Goal: Task Accomplishment & Management: Use online tool/utility

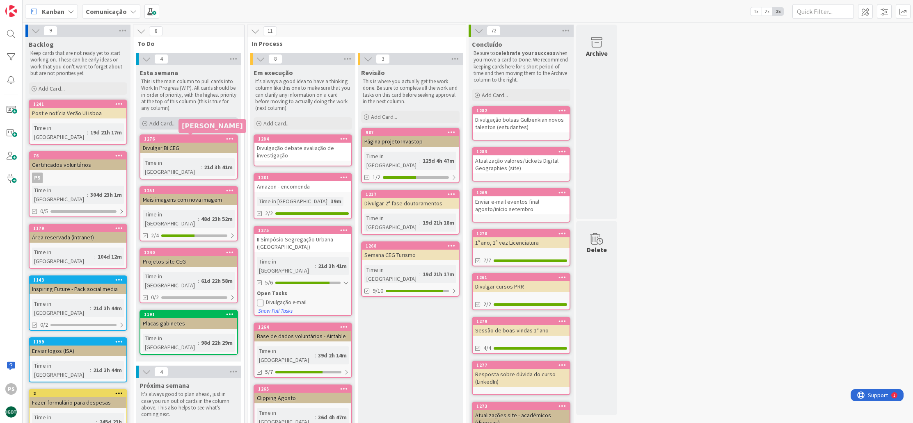
click at [172, 126] on span "Add Card..." at bounding box center [162, 123] width 26 height 7
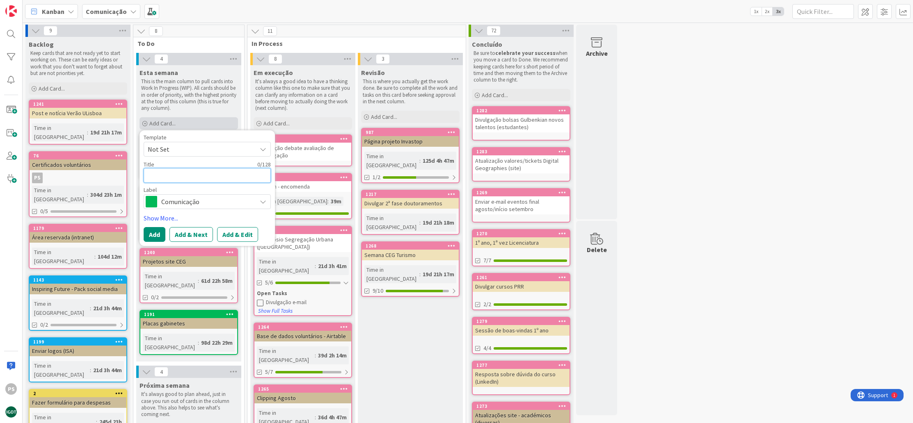
type textarea "A"
type textarea "x"
type textarea "At"
type textarea "x"
type textarea "Atu"
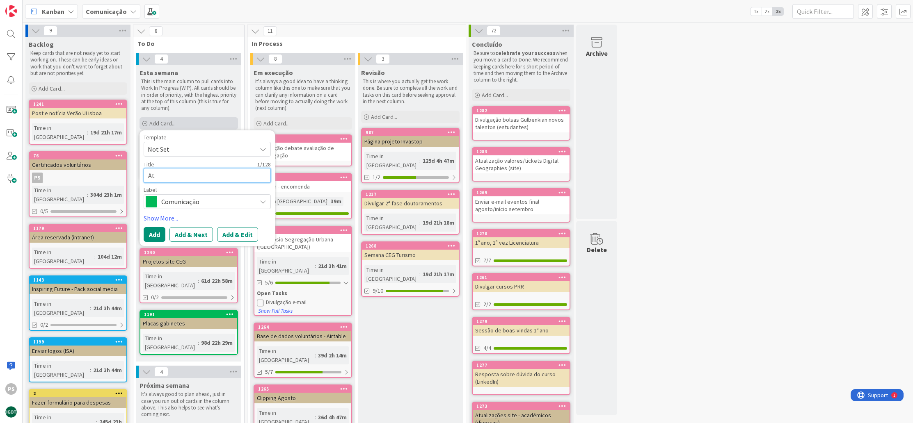
type textarea "x"
type textarea "Atua"
type textarea "x"
type textarea "Atual"
type textarea "x"
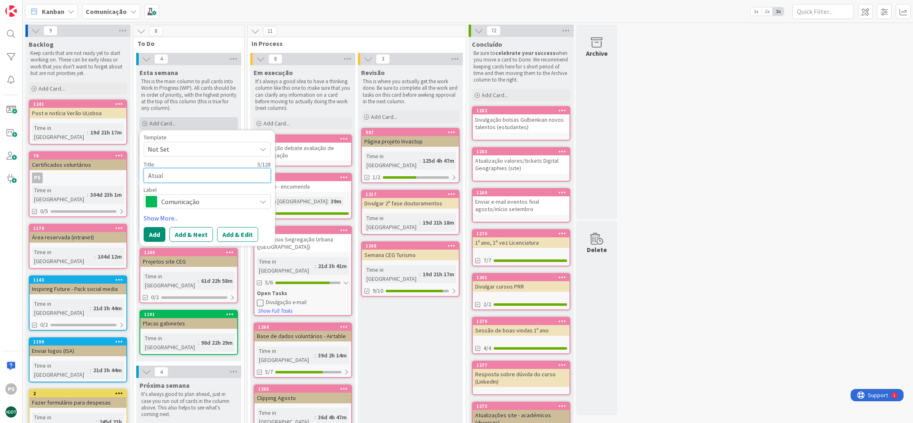
type textarea "Atuali"
type textarea "x"
type textarea "Atualiz"
type textarea "x"
type textarea "Atualiza"
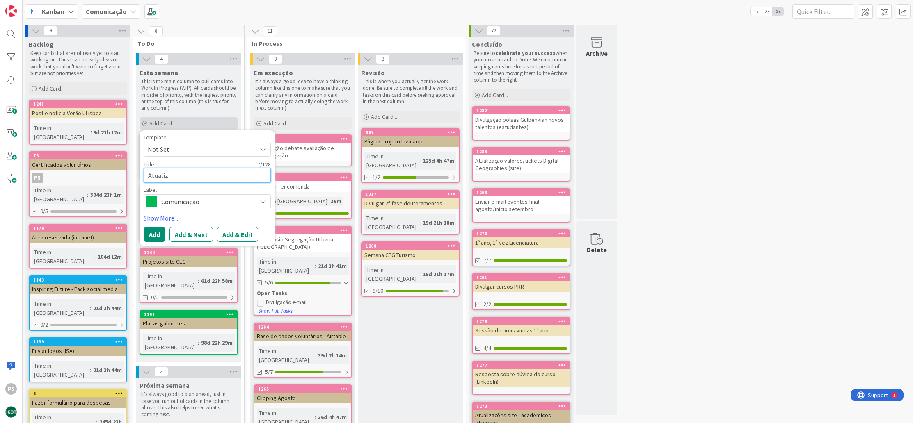
type textarea "x"
type textarea "Atualizar"
type textarea "x"
type textarea "Atualizar"
type textarea "x"
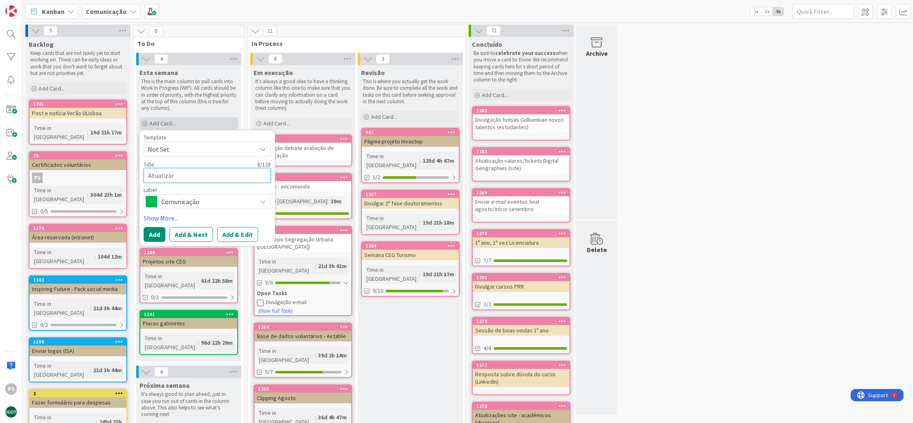
type textarea "Atualizar p"
type textarea "x"
type textarea "Atualizar pl"
type textarea "x"
type textarea "Atualizar pla"
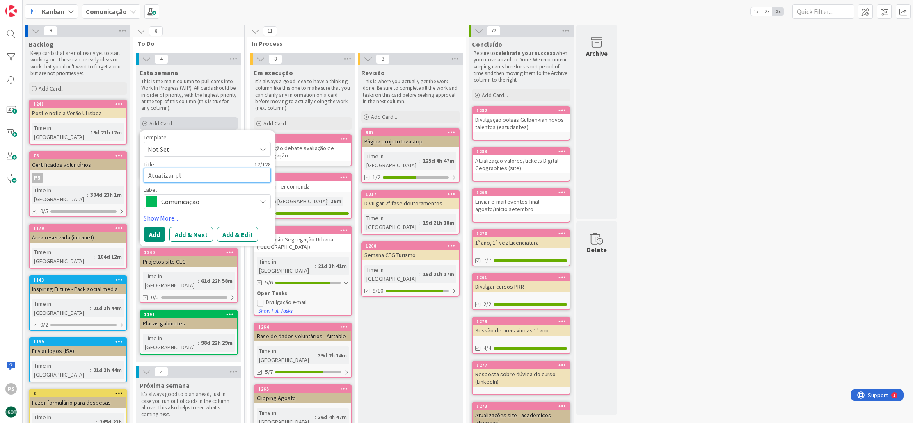
type textarea "x"
type textarea "Atualizar plan"
type textarea "x"
type textarea "Atualizar plano"
type textarea "x"
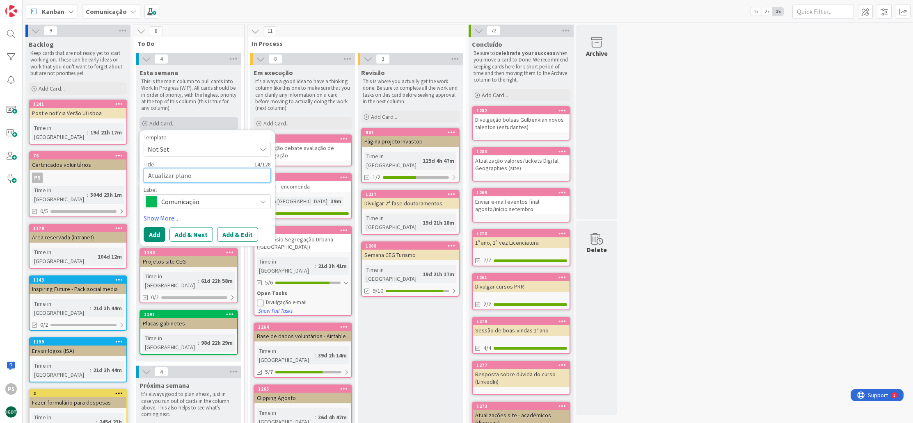
type textarea "Atualizar plano"
type textarea "x"
type textarea "Atualizar plano d"
type textarea "x"
type textarea "Atualizar plano d"
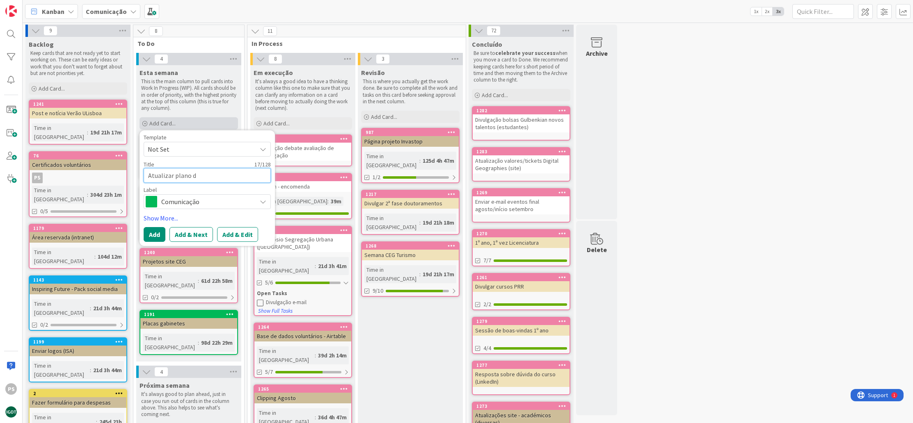
type textarea "x"
type textarea "Atualizar plano d e"
type textarea "x"
type textarea "Atualizar plano d"
type textarea "x"
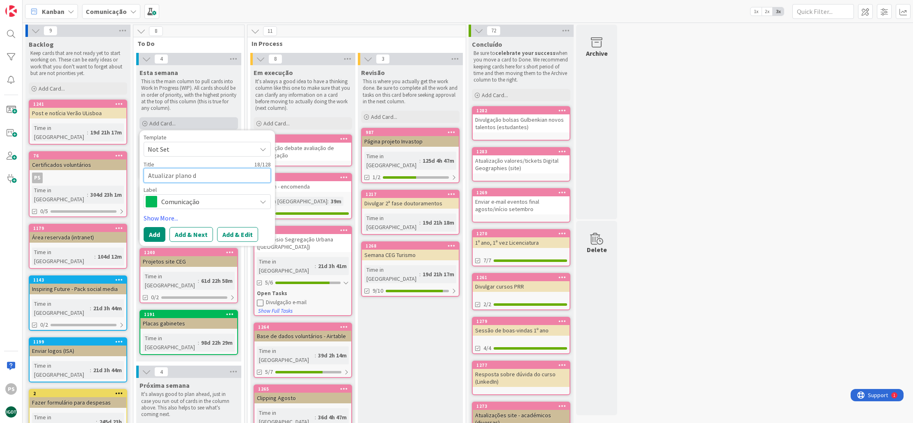
type textarea "Atualizar plano d"
type textarea "x"
type textarea "Atualizar plano de"
type textarea "x"
type textarea "Atualizar plano de"
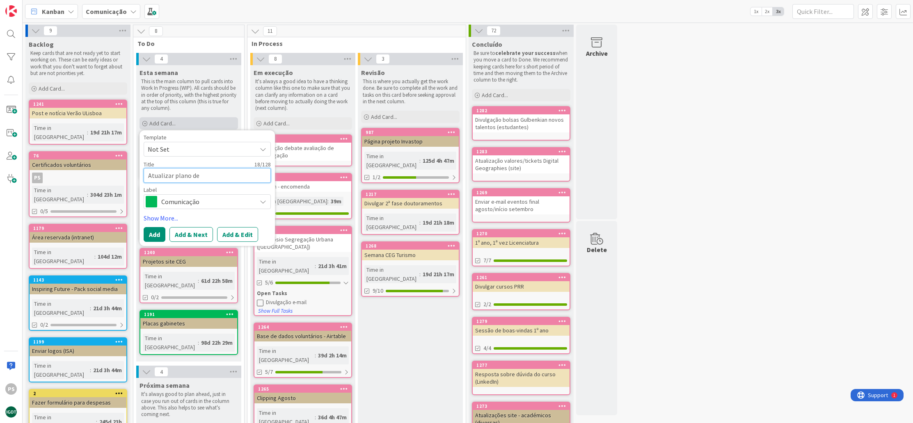
type textarea "x"
type textarea "Atualizar plano de e"
type textarea "x"
type textarea "Atualizar plano de es"
type textarea "x"
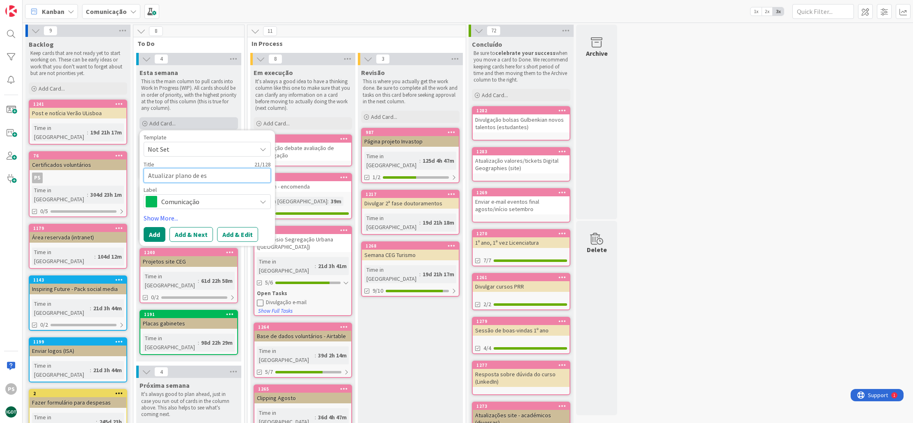
type textarea "Atualizar plano de est"
type textarea "x"
type textarea "Atualizar plano de estu"
type textarea "x"
type textarea "Atualizar plano de estud"
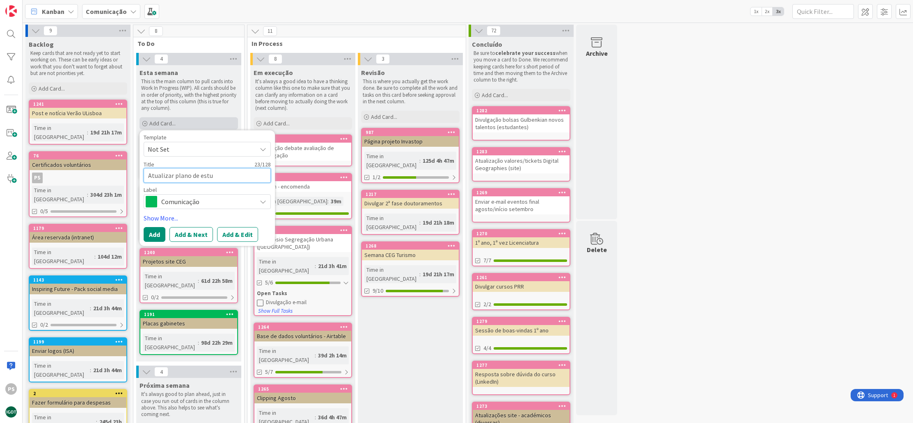
type textarea "x"
type textarea "Atualizar plano de estudo"
type textarea "x"
type textarea "Atualizar plano de estudos"
type textarea "x"
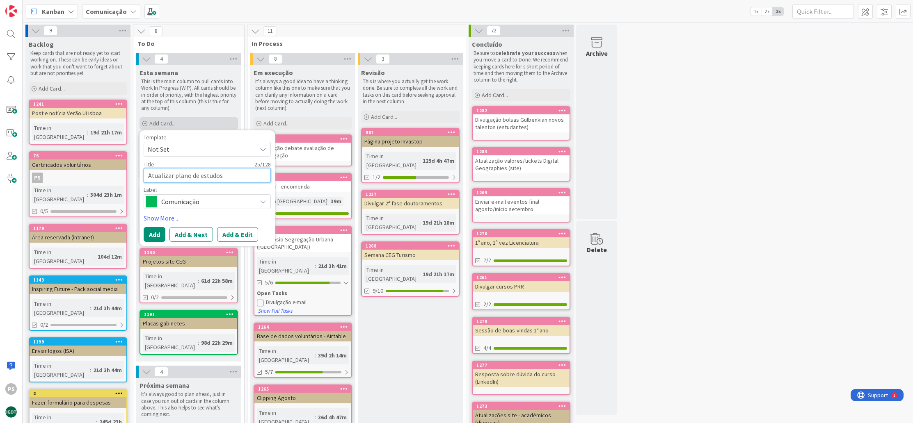
type textarea "Atualizar plano de estudos"
type textarea "x"
type textarea "Atualizar plano de estudos M"
type textarea "x"
type textarea "Atualizar plano de estudos ME"
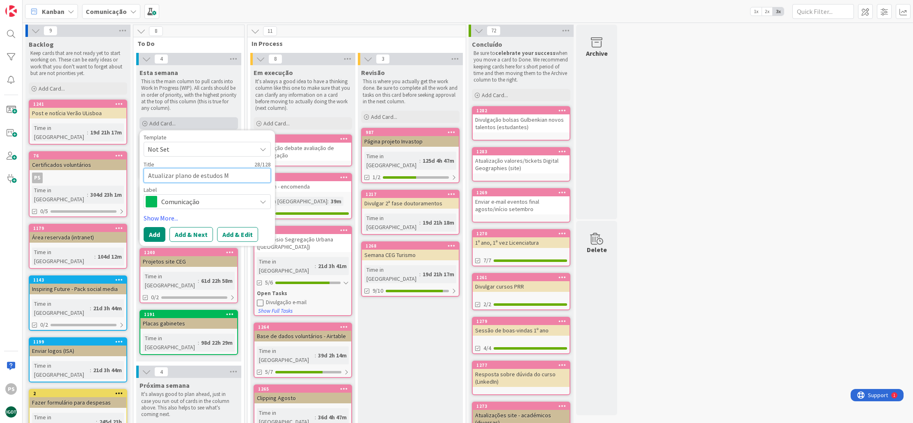
type textarea "x"
type textarea "Atualizar plano de estudos MEG"
type textarea "x"
type textarea "Atualizar plano de estudos MEG"
click at [197, 150] on span "Not Set" at bounding box center [199, 149] width 103 height 11
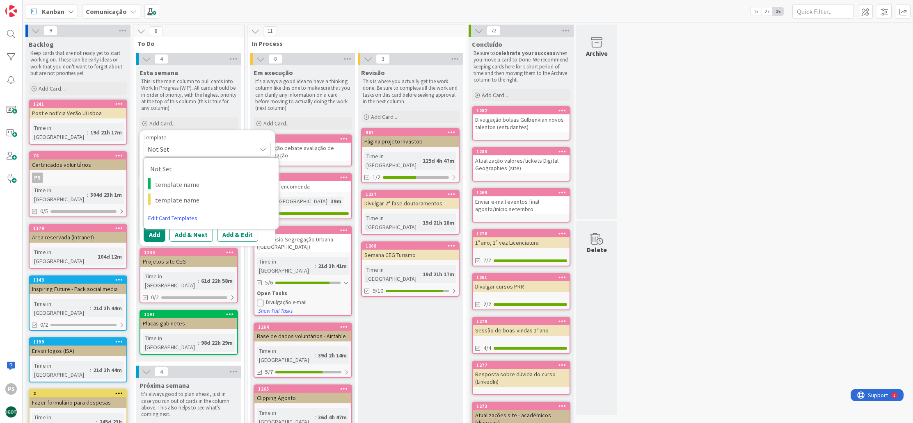
click at [215, 135] on div "Template" at bounding box center [207, 138] width 127 height 6
click at [193, 198] on span "Comunicação" at bounding box center [206, 201] width 91 height 11
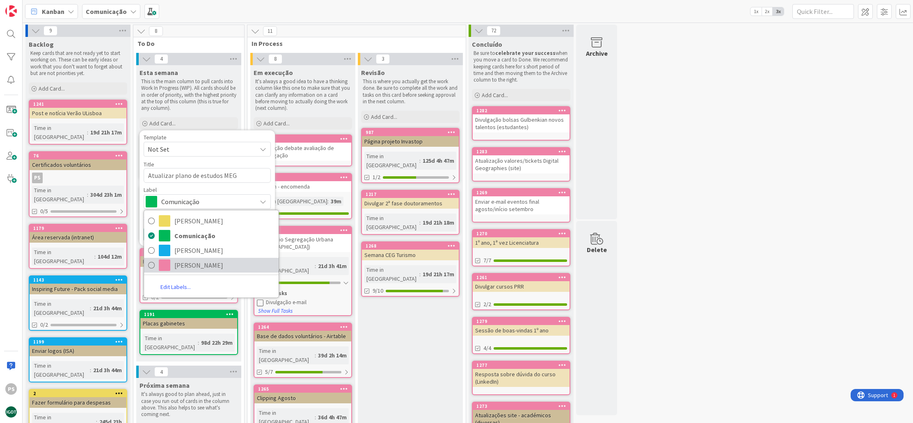
click at [207, 272] on link "[PERSON_NAME]" at bounding box center [211, 265] width 135 height 15
type textarea "x"
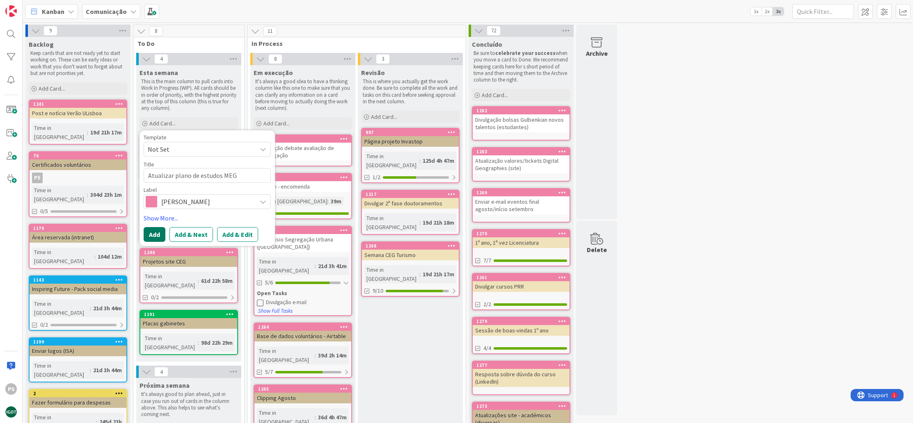
click at [159, 237] on button "Add" at bounding box center [155, 234] width 22 height 15
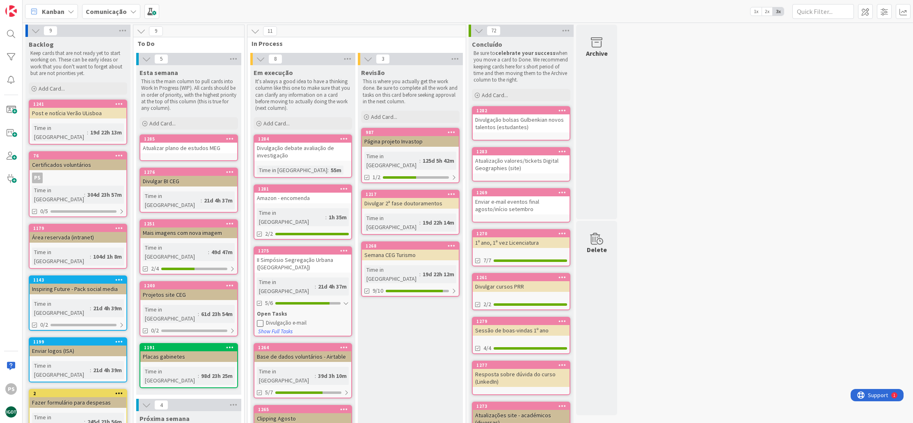
click at [228, 171] on icon at bounding box center [230, 172] width 8 height 6
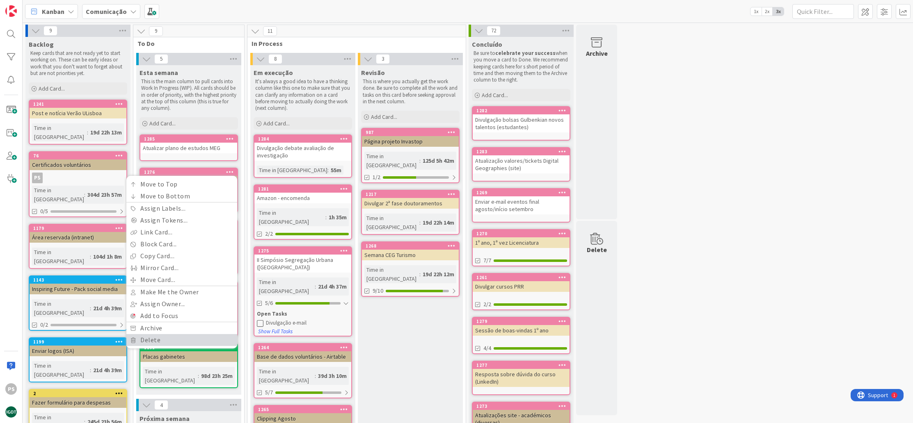
click at [176, 337] on link "Delete" at bounding box center [181, 340] width 111 height 12
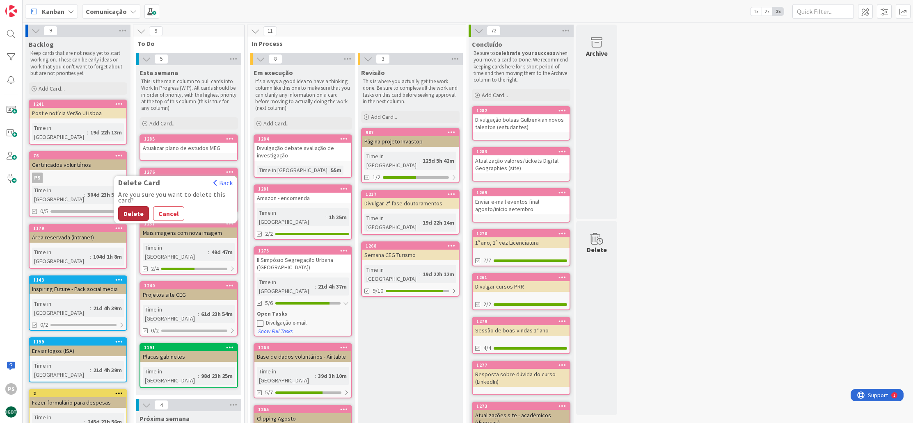
click at [135, 212] on button "Delete" at bounding box center [133, 213] width 31 height 15
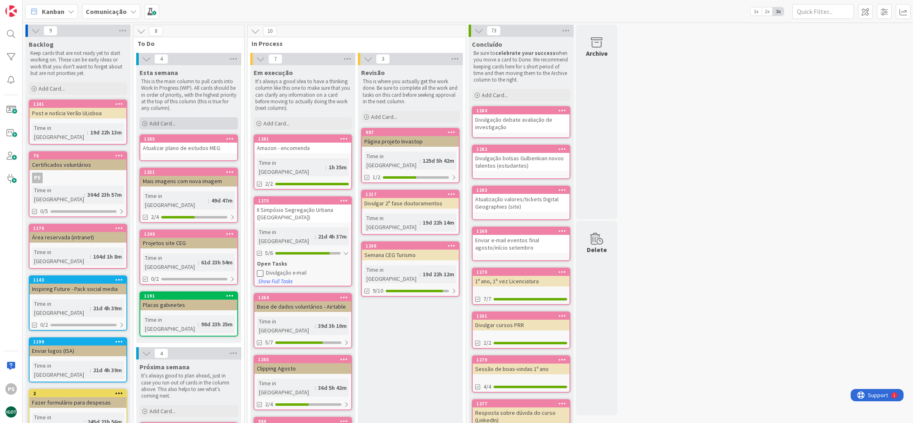
click at [180, 122] on div "Add Card..." at bounding box center [188, 123] width 98 height 12
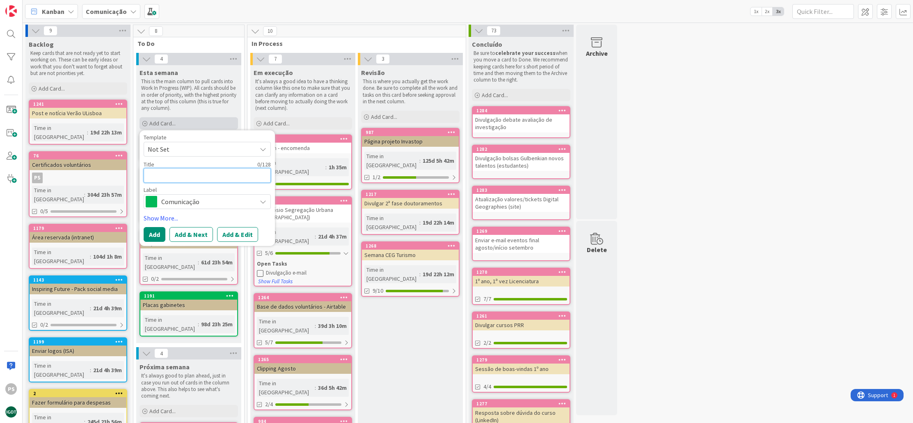
type textarea "D"
type textarea "x"
type textarea "Di"
type textarea "x"
type textarea "Div"
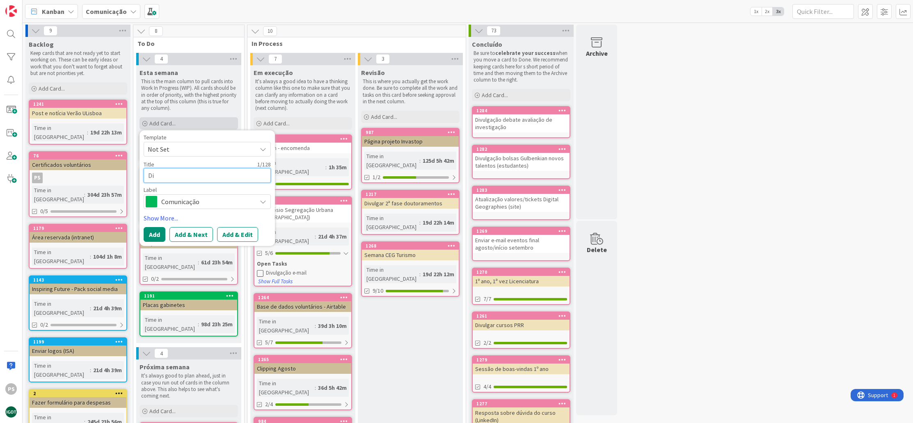
type textarea "x"
type textarea "Divu"
type textarea "x"
type textarea "Divul"
type textarea "x"
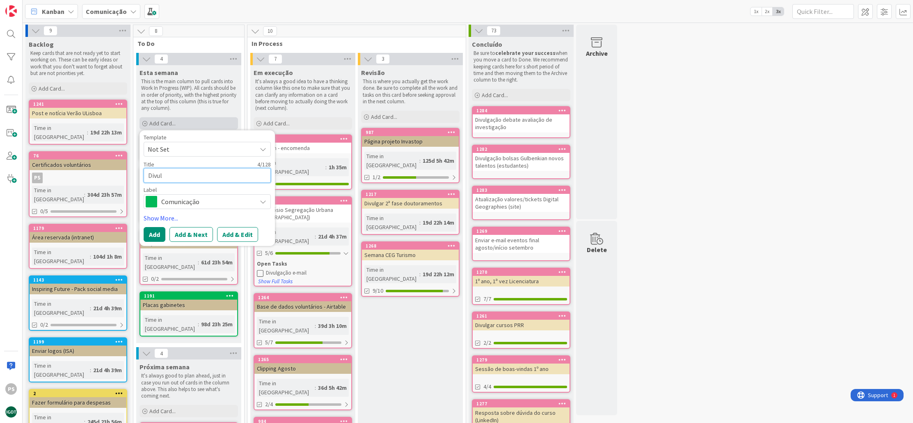
type textarea "Divulg"
type textarea "x"
type textarea "Divulga"
type textarea "x"
type textarea "Divulgar"
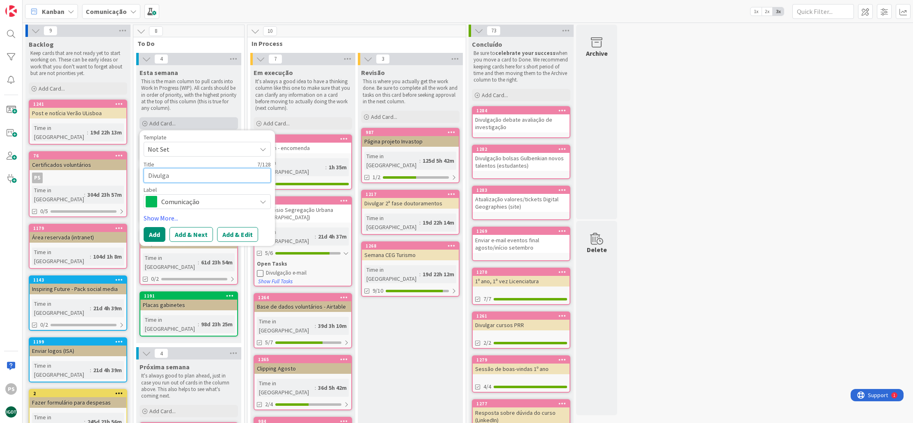
type textarea "x"
type textarea "Divulgar"
type textarea "x"
type textarea "Divulgar w"
type textarea "x"
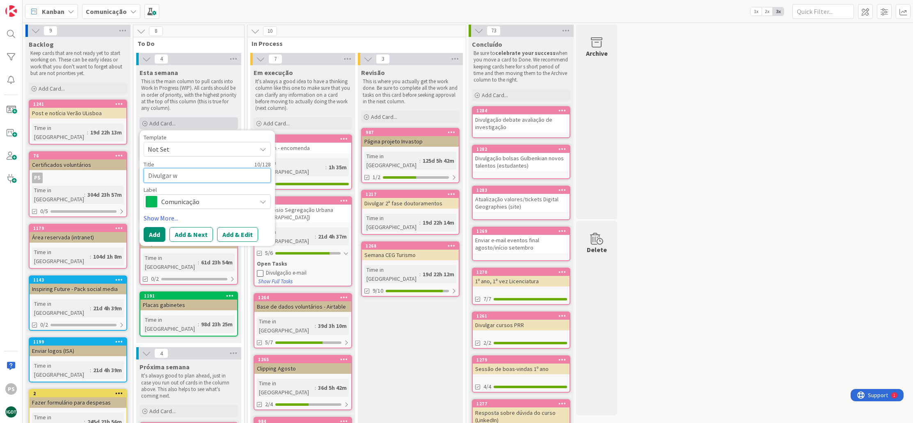
type textarea "Divulgar wo"
type textarea "x"
type textarea "Divulgar wor"
type textarea "x"
type textarea "Divulgar work"
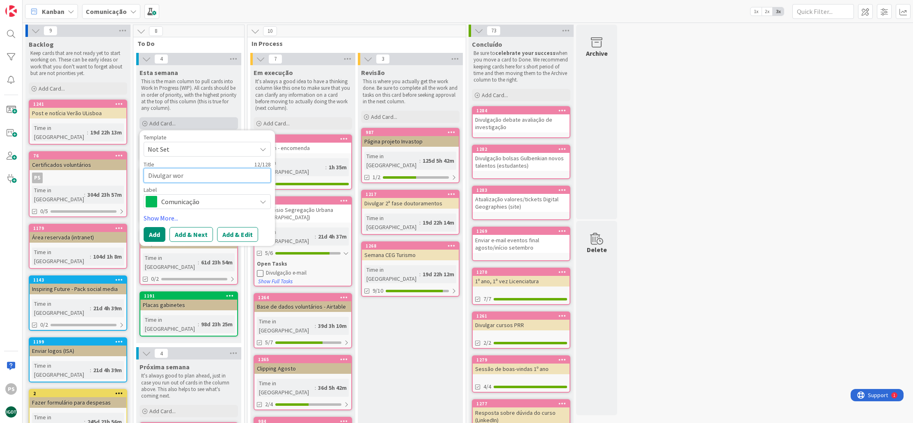
type textarea "x"
type textarea "Divulgar works"
type textarea "x"
type textarea "Divulgar worksh"
type textarea "x"
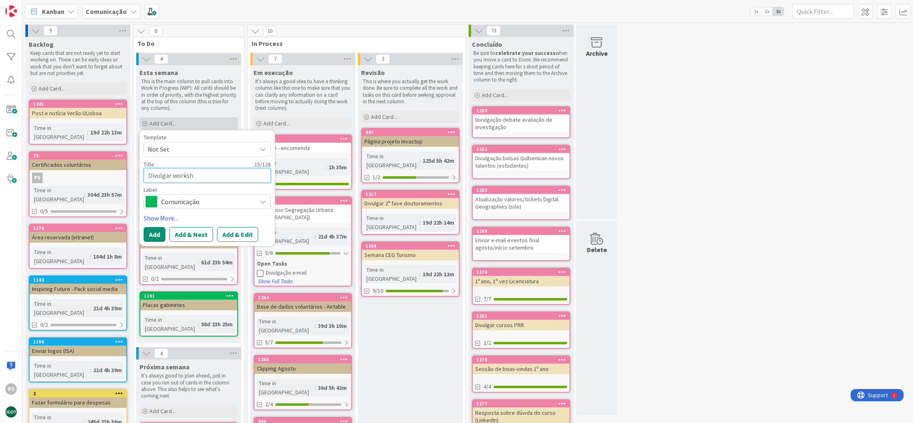
type textarea "Divulgar worksho"
type textarea "x"
type textarea "Divulgar workshop"
type textarea "x"
type textarea "Divulgar workshop"
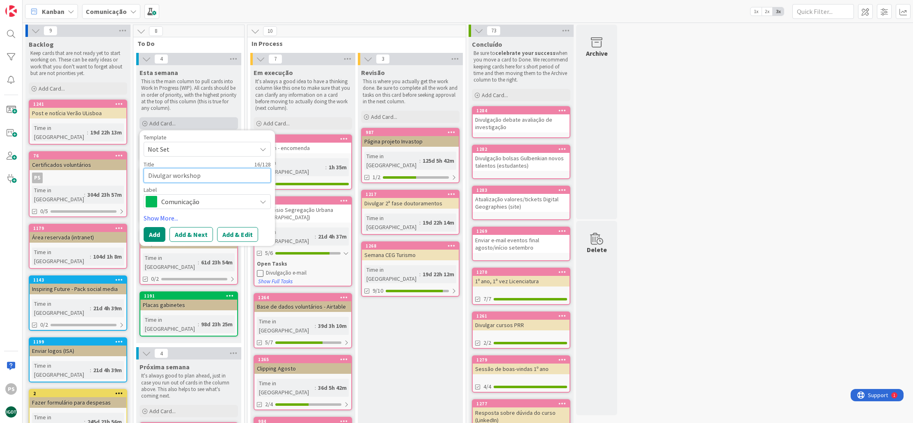
type textarea "x"
type textarea "Divulgar workshop E"
type textarea "x"
type textarea "Divulgar workshop ES"
type textarea "x"
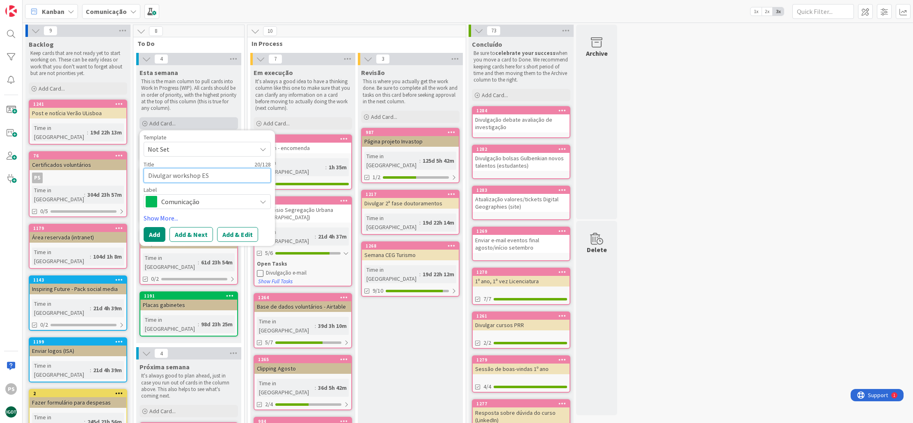
type textarea "Divulgar workshop ESR"
type textarea "x"
type textarea "Divulgar workshop ESRI"
type textarea "x"
type textarea "Divulgar workshop ESRI"
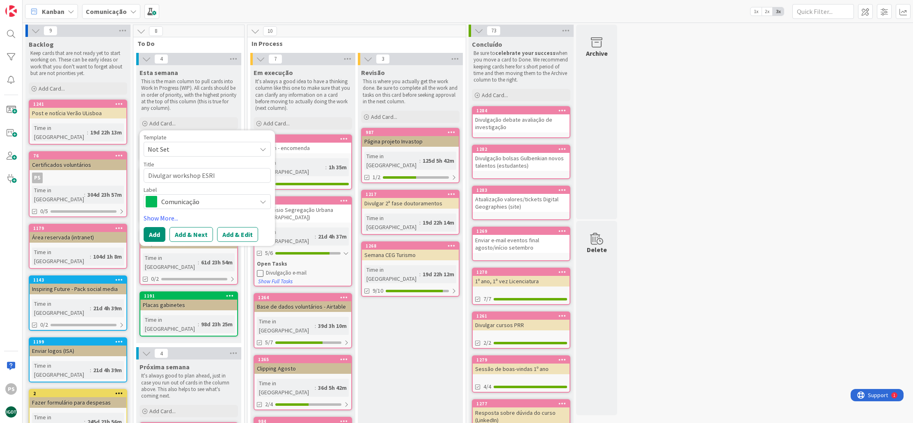
click at [205, 205] on span "Comunicação" at bounding box center [206, 201] width 91 height 11
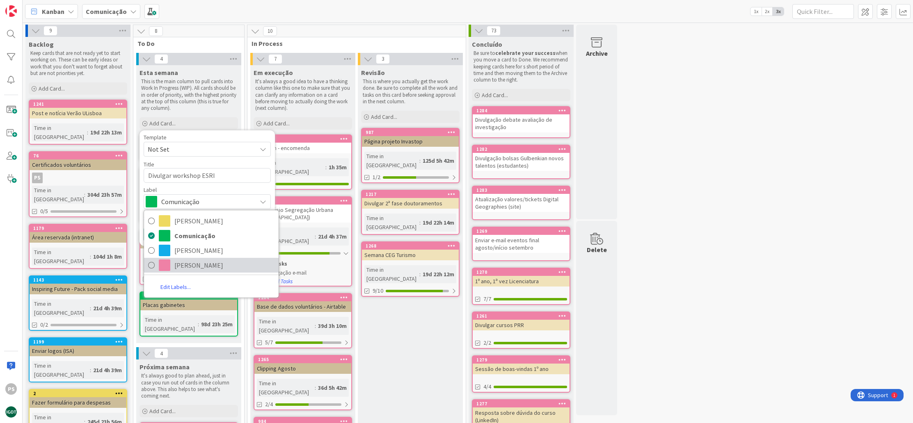
click at [195, 268] on span "[PERSON_NAME]" at bounding box center [224, 265] width 100 height 12
type textarea "x"
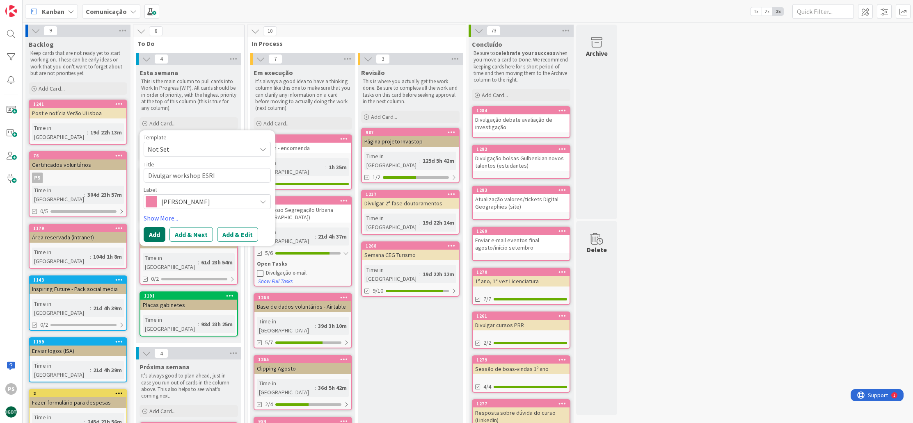
click at [157, 235] on button "Add" at bounding box center [155, 234] width 22 height 15
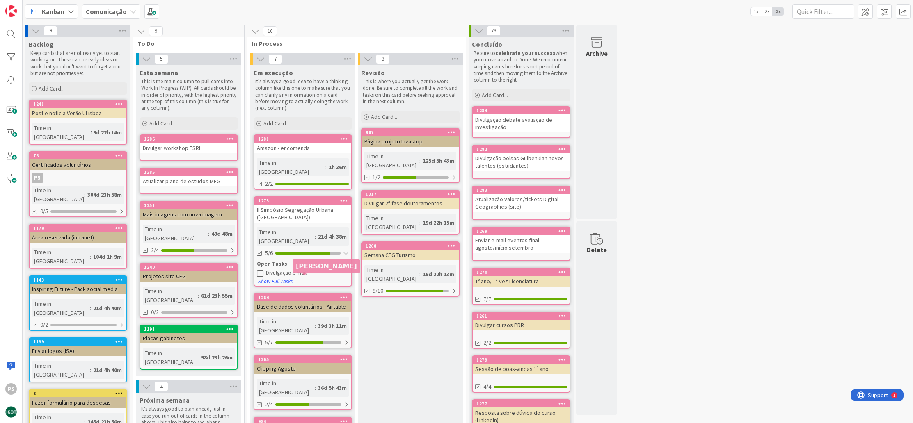
scroll to position [2, 0]
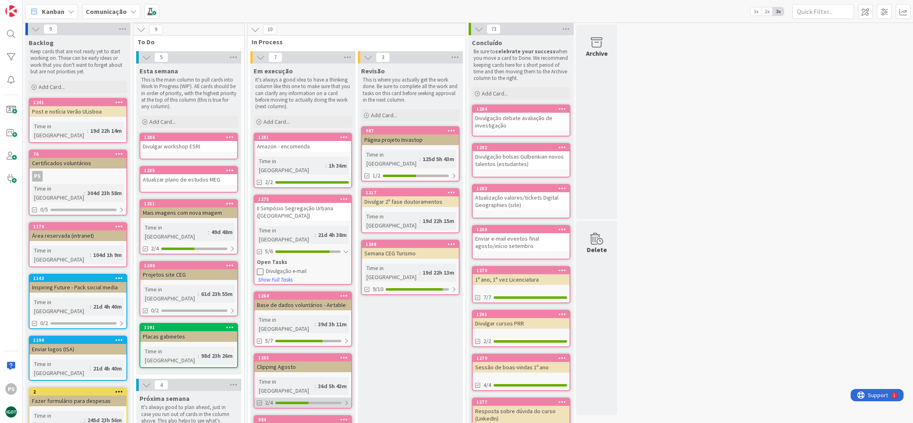
click at [311, 398] on div "2/4" at bounding box center [302, 403] width 97 height 10
click at [306, 355] on div "1265" at bounding box center [304, 358] width 93 height 6
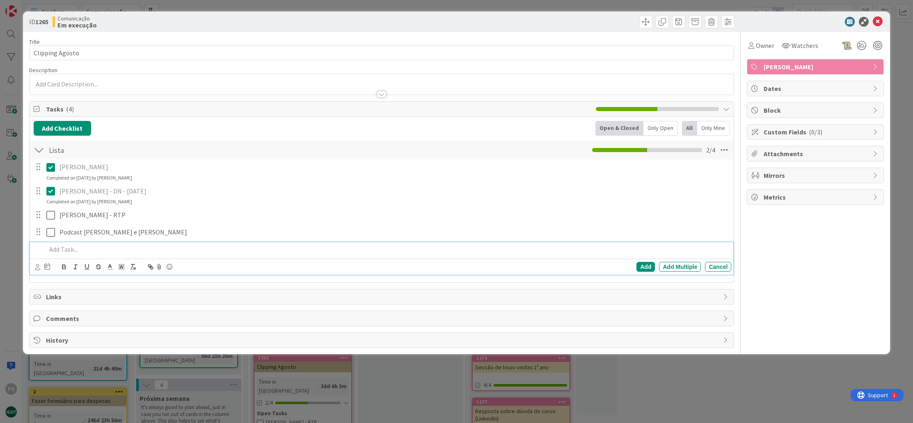
click at [90, 247] on p at bounding box center [387, 249] width 682 height 9
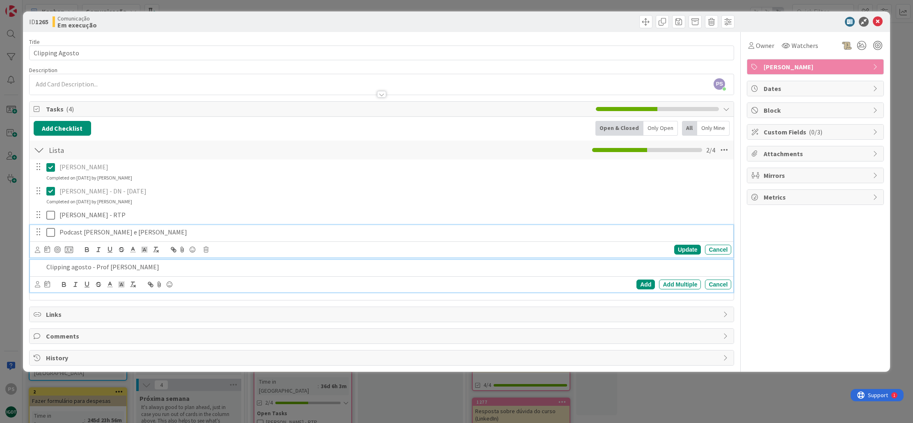
click at [130, 230] on p "Podcast [PERSON_NAME] e [PERSON_NAME]" at bounding box center [393, 232] width 668 height 9
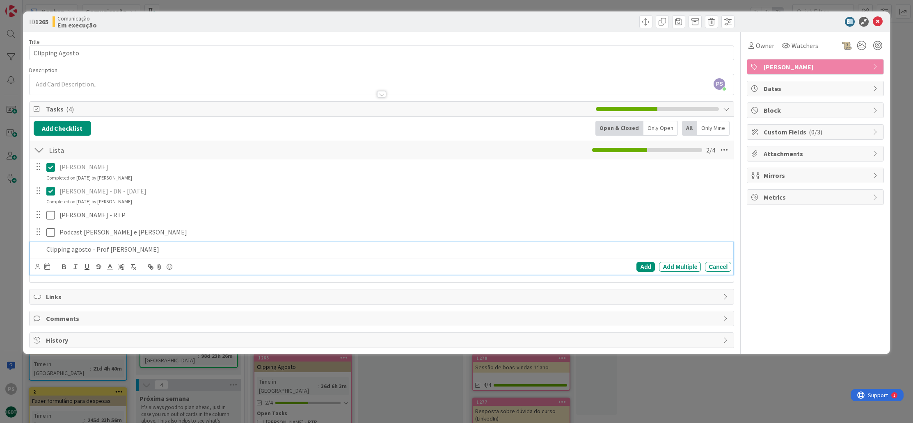
click at [137, 269] on div "Clipping agosto - Prof [PERSON_NAME] Add Multiple Cancel" at bounding box center [381, 258] width 703 height 32
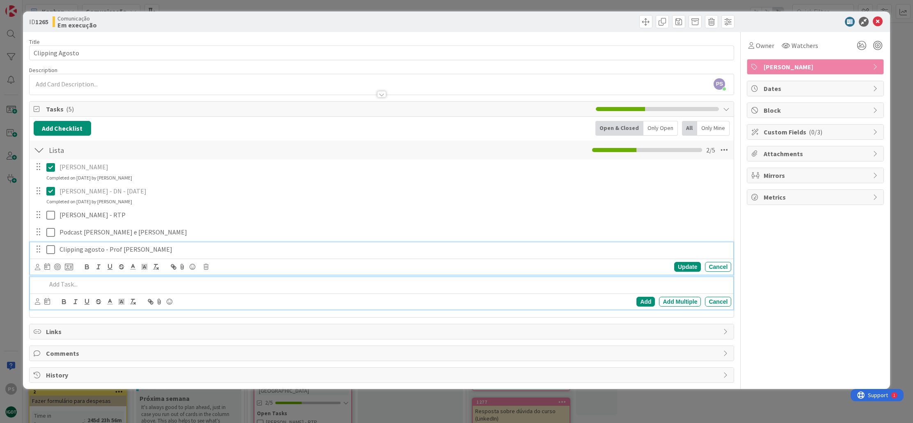
click at [52, 249] on icon at bounding box center [50, 250] width 9 height 10
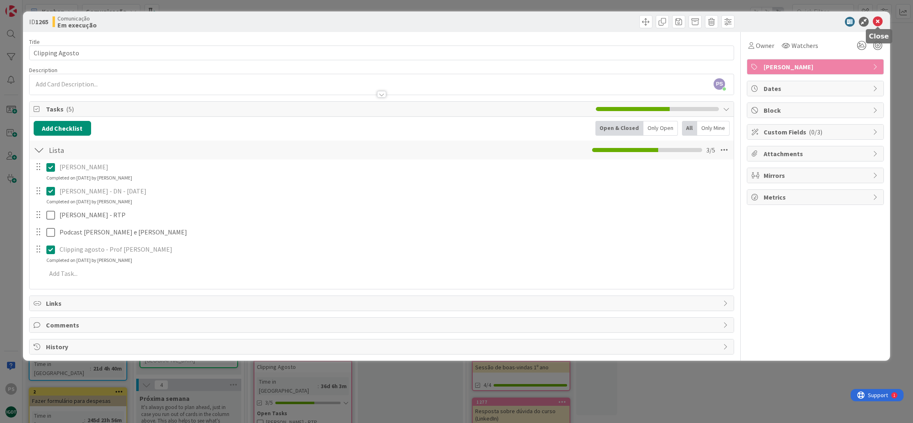
click at [879, 23] on icon at bounding box center [877, 22] width 10 height 10
